Goal: Information Seeking & Learning: Learn about a topic

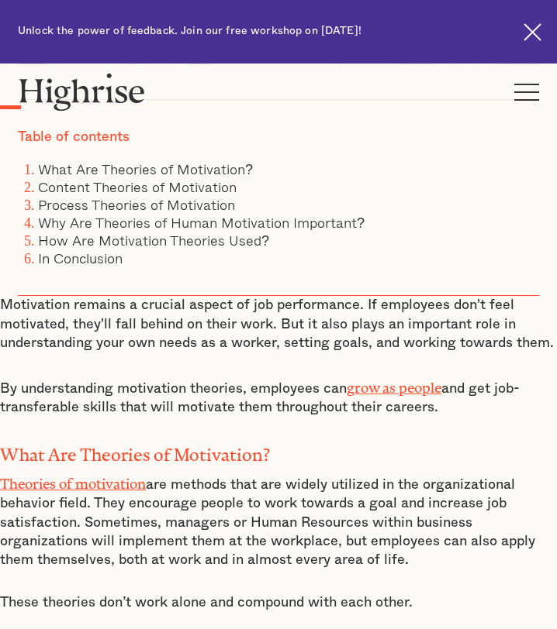
scroll to position [567, 0]
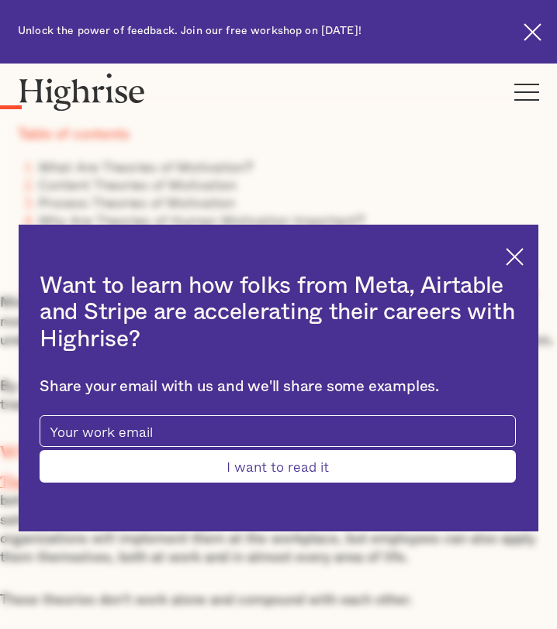
click at [518, 248] on img at bounding box center [514, 257] width 18 height 18
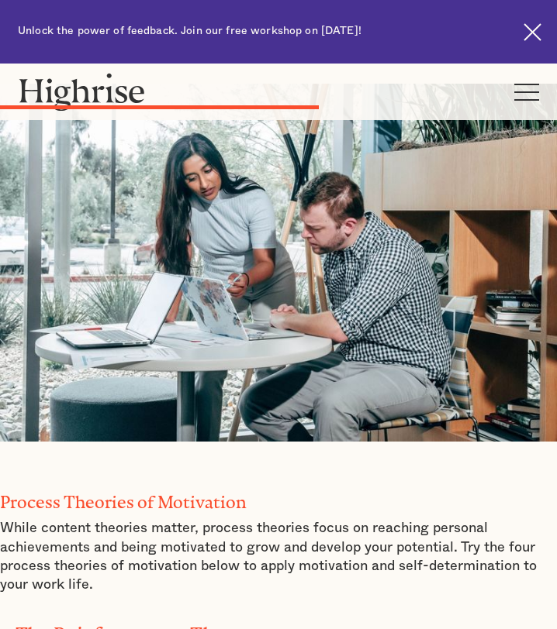
scroll to position [4118, 0]
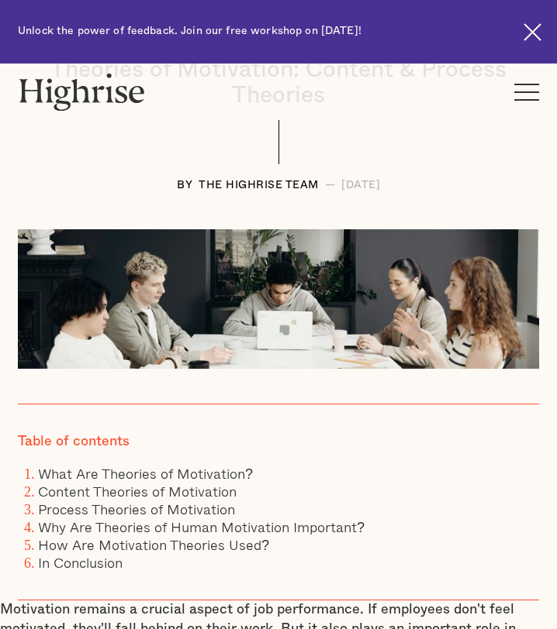
scroll to position [266, 0]
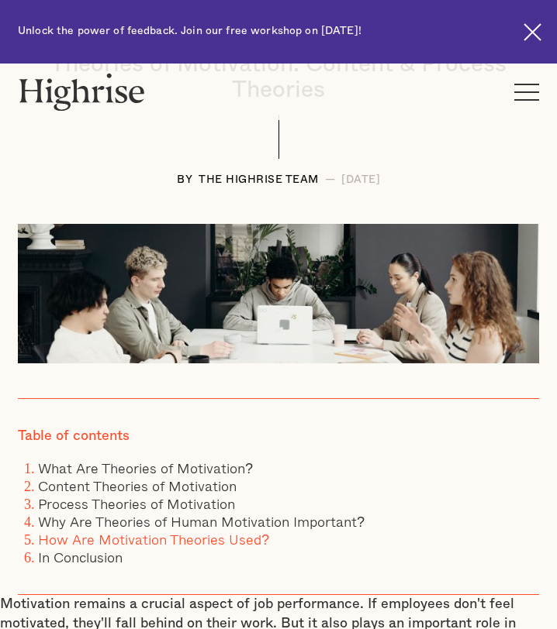
click at [181, 543] on link "How Are Motivation Theories Used?" at bounding box center [153, 540] width 231 height 22
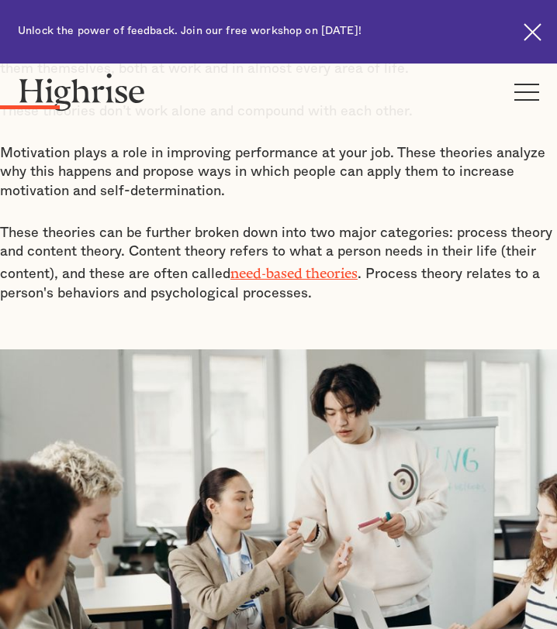
scroll to position [1002, 0]
